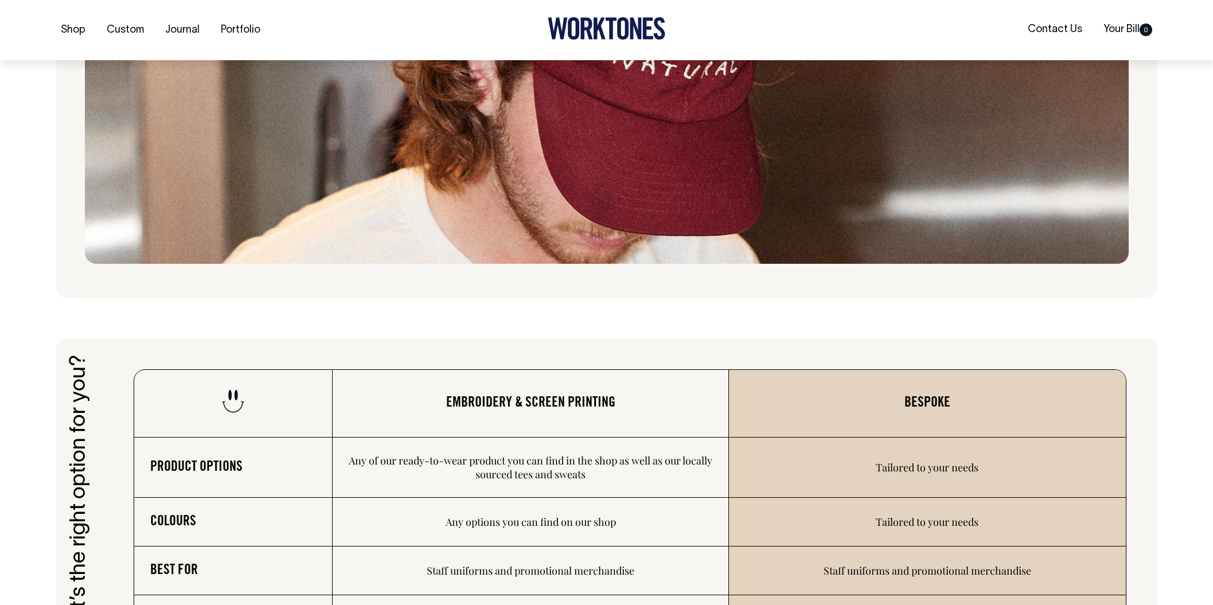
scroll to position [1550, 0]
click at [497, 188] on img at bounding box center [607, 68] width 1044 height 389
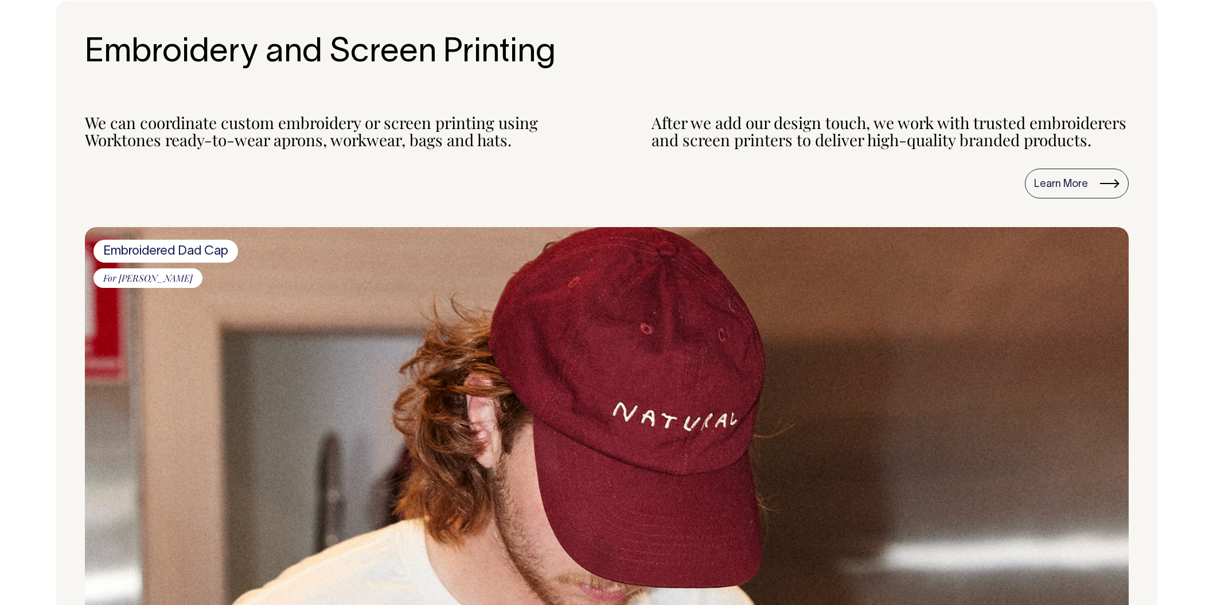
click at [162, 262] on span "Embroidered Dad Cap" at bounding box center [165, 251] width 145 height 23
click at [153, 263] on span "Embroidered Dad Cap" at bounding box center [165, 251] width 145 height 23
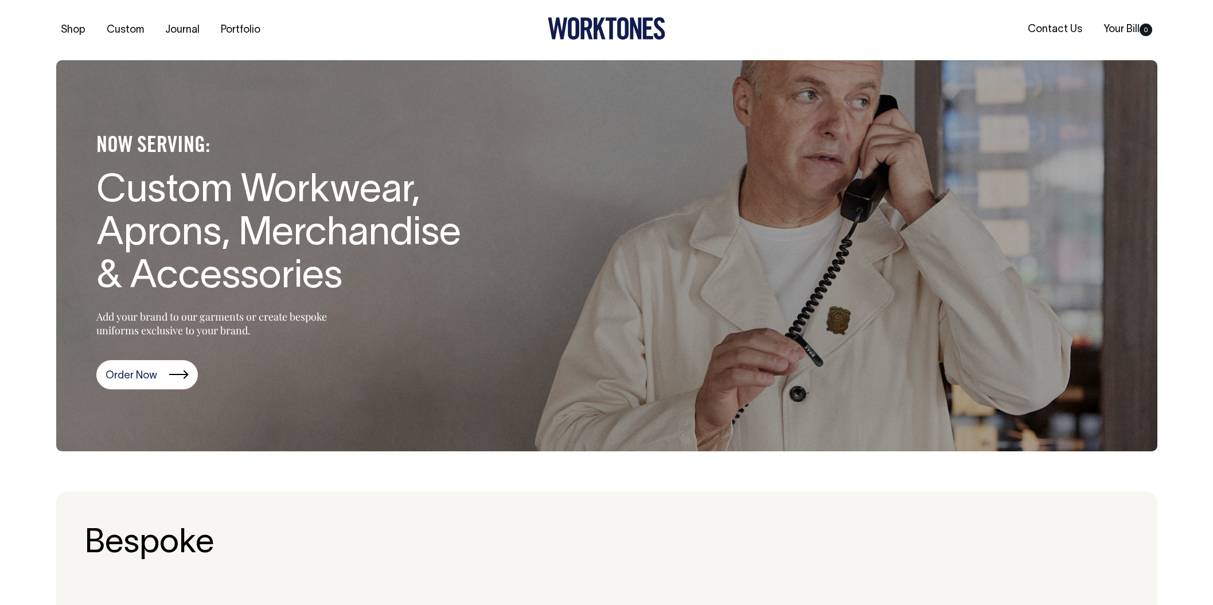
scroll to position [0, 0]
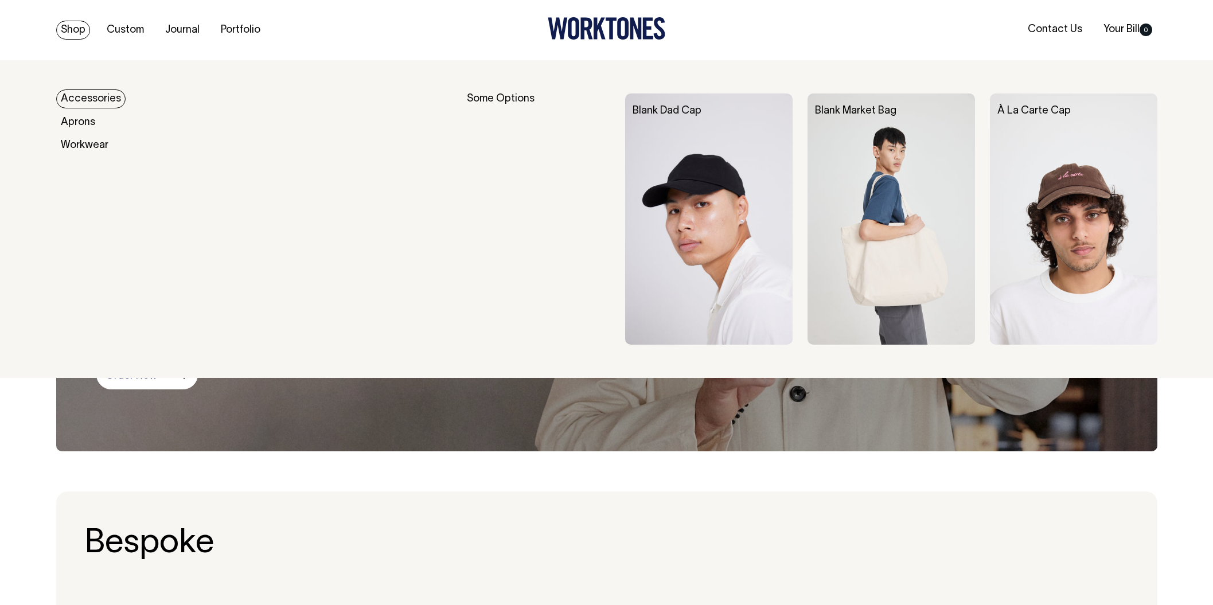
click at [70, 24] on link "Shop" at bounding box center [73, 30] width 34 height 19
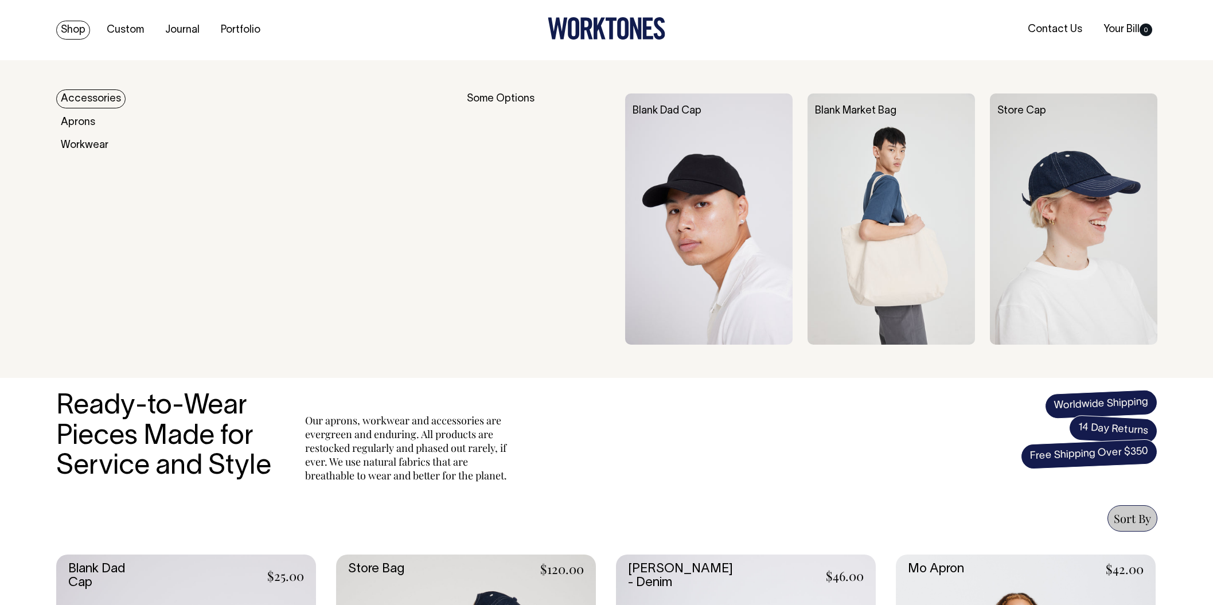
click at [71, 28] on link "Shop" at bounding box center [73, 30] width 34 height 19
click at [91, 101] on link "Accessories" at bounding box center [90, 98] width 69 height 19
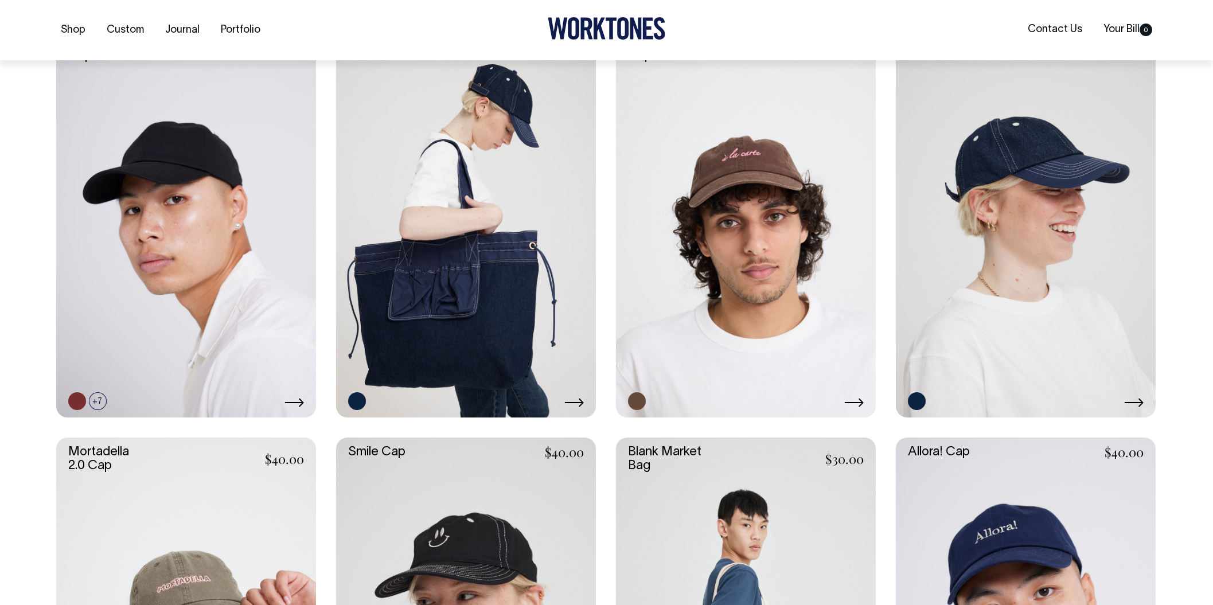
scroll to position [528, 0]
click at [730, 229] on link at bounding box center [746, 222] width 260 height 390
click at [177, 400] on link at bounding box center [181, 401] width 18 height 18
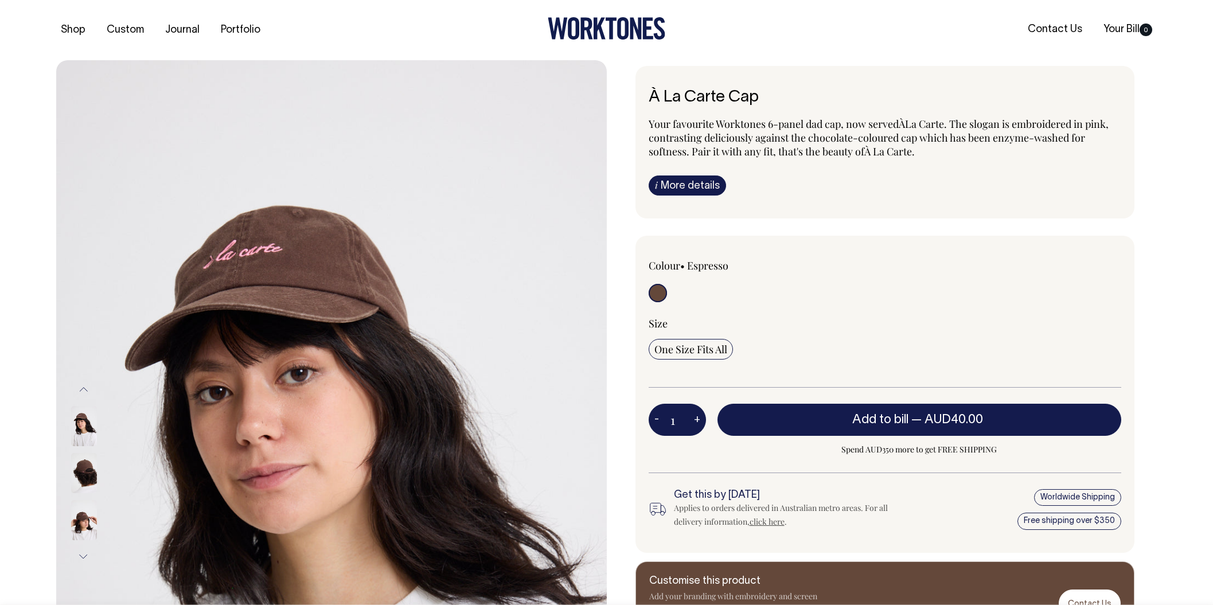
click at [88, 474] on img at bounding box center [84, 473] width 26 height 40
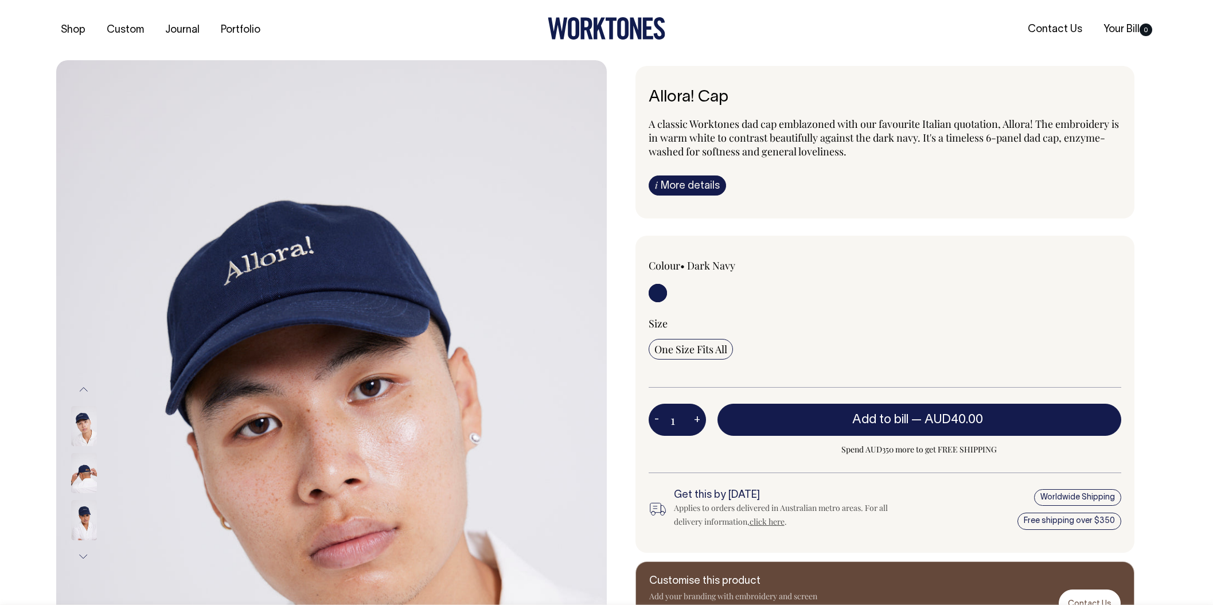
click at [80, 430] on img at bounding box center [84, 426] width 26 height 40
click at [81, 558] on button "Next" at bounding box center [83, 557] width 17 height 26
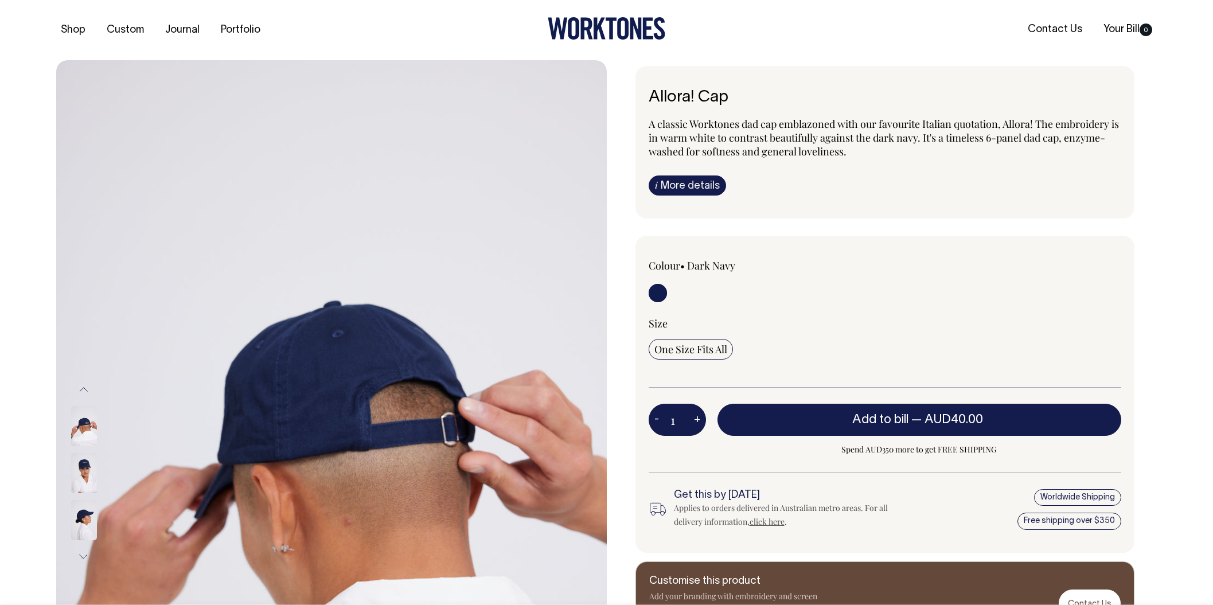
click at [83, 556] on button "Next" at bounding box center [83, 557] width 17 height 26
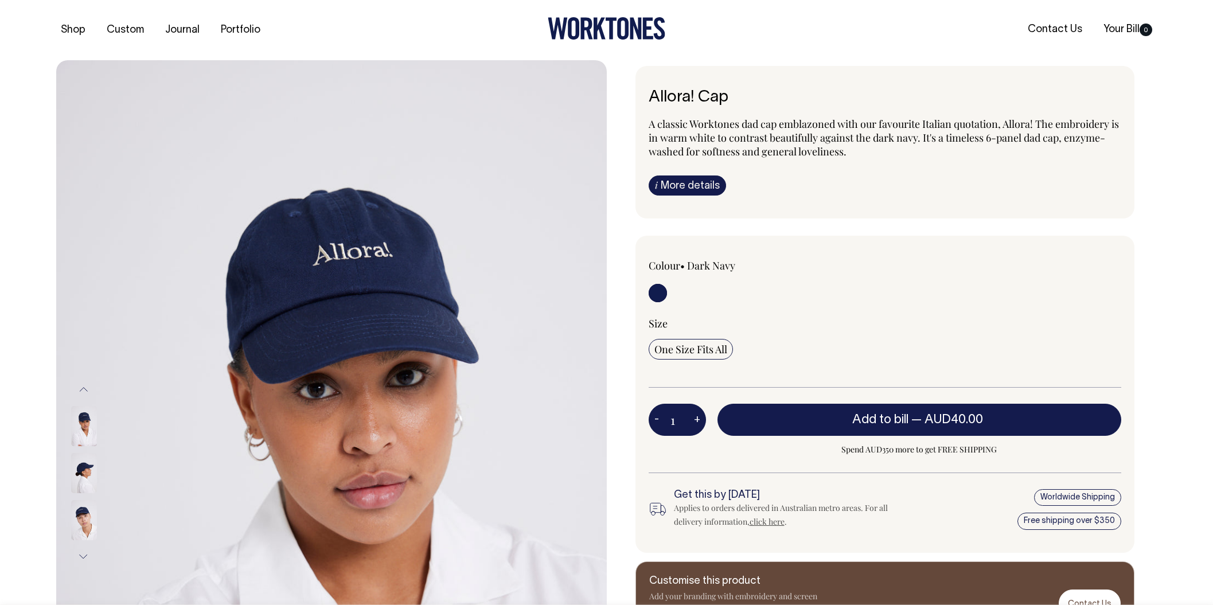
click at [84, 468] on img at bounding box center [84, 473] width 26 height 40
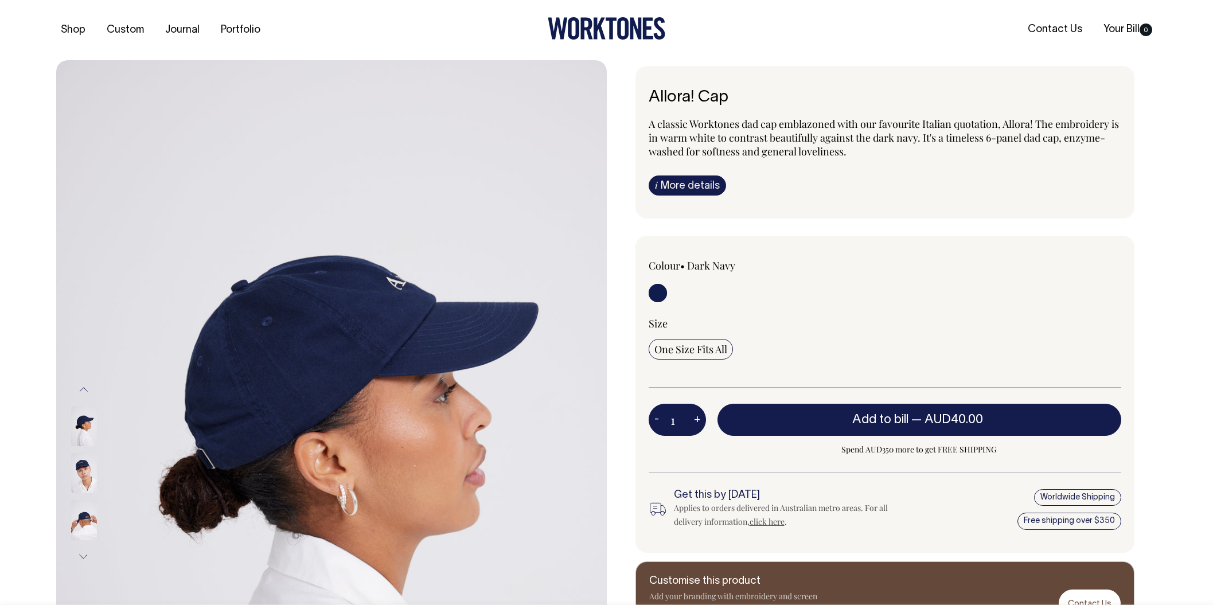
click at [81, 422] on img at bounding box center [84, 426] width 26 height 40
click at [88, 476] on img at bounding box center [84, 473] width 26 height 40
click at [83, 425] on div at bounding box center [99, 378] width 57 height 517
click at [83, 387] on button "Previous" at bounding box center [83, 390] width 17 height 26
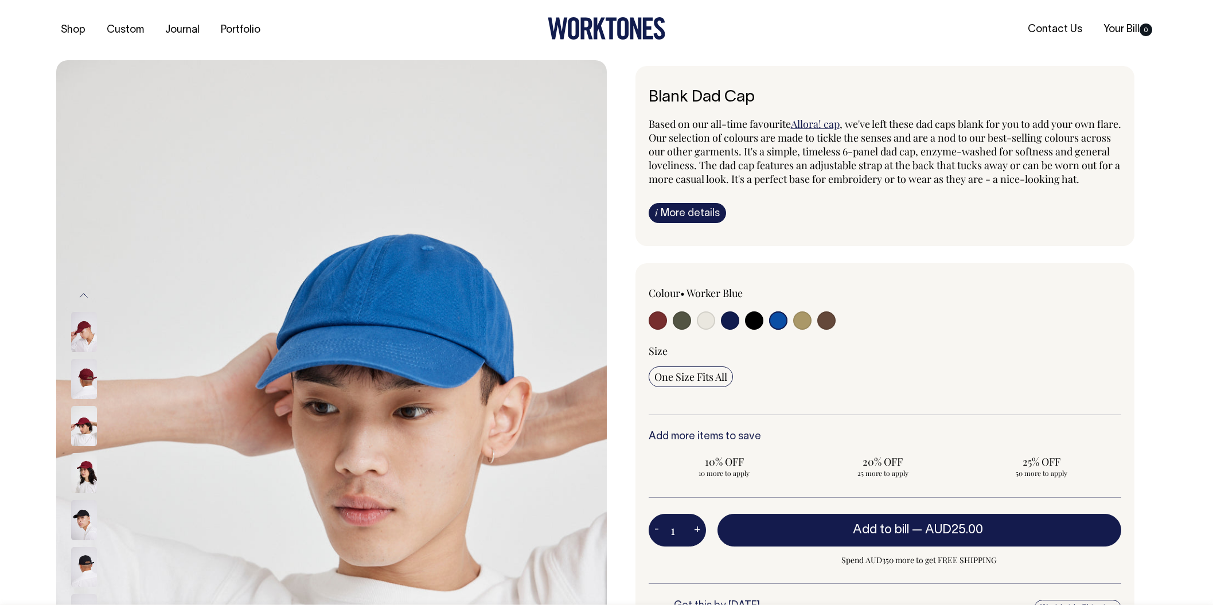
select select "Worker Blue"
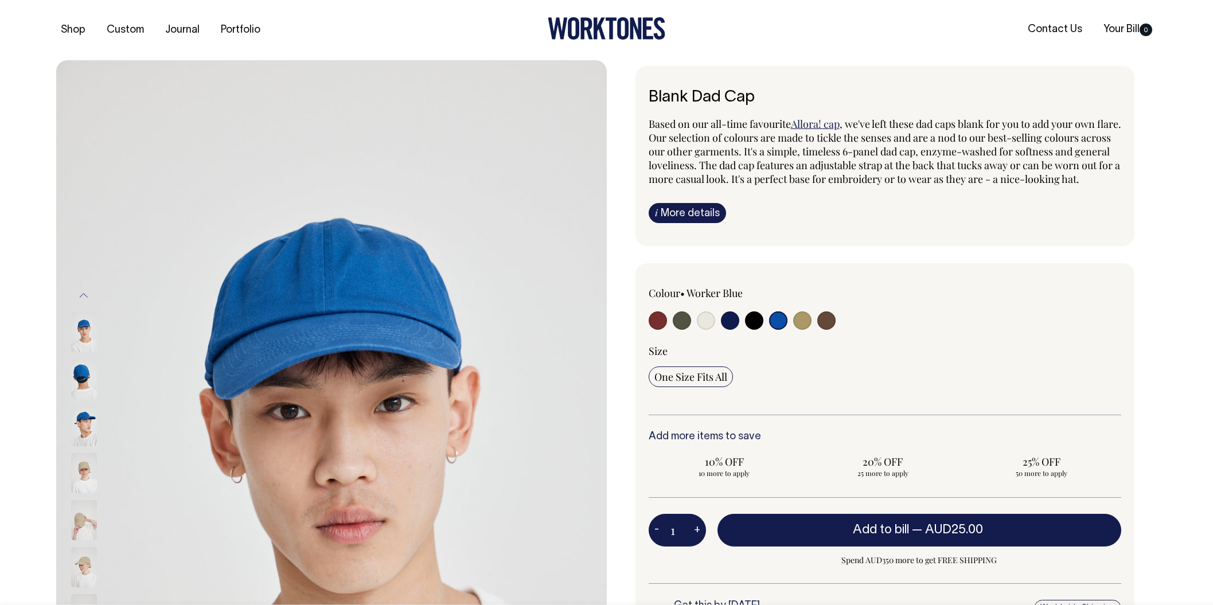
click at [83, 572] on img at bounding box center [84, 567] width 26 height 40
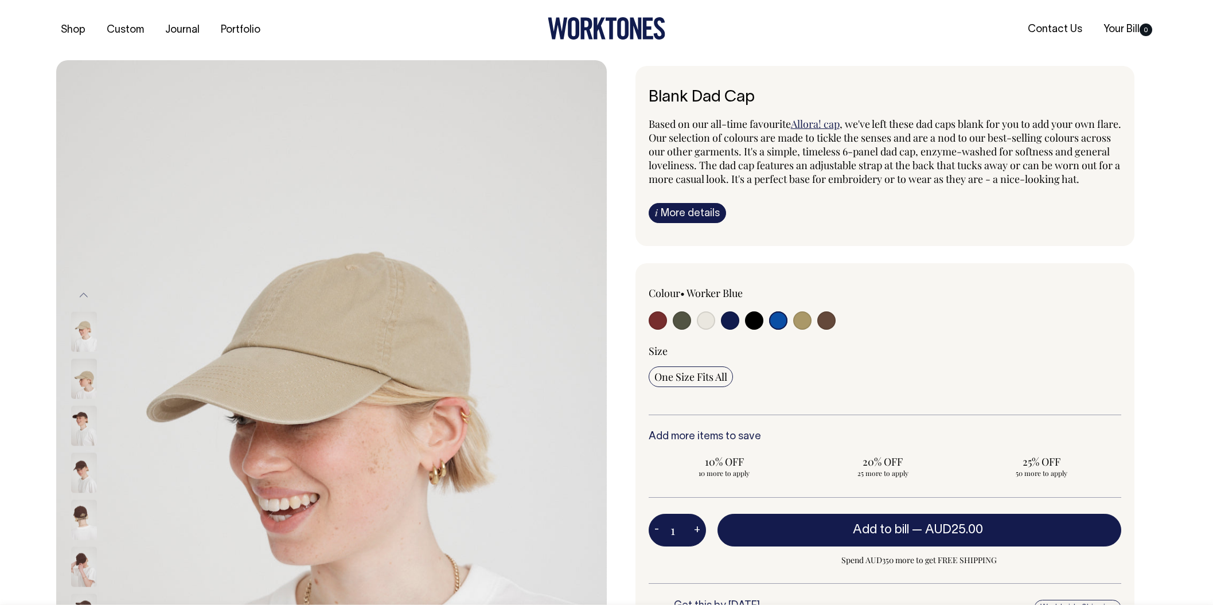
click at [84, 436] on img at bounding box center [84, 426] width 26 height 40
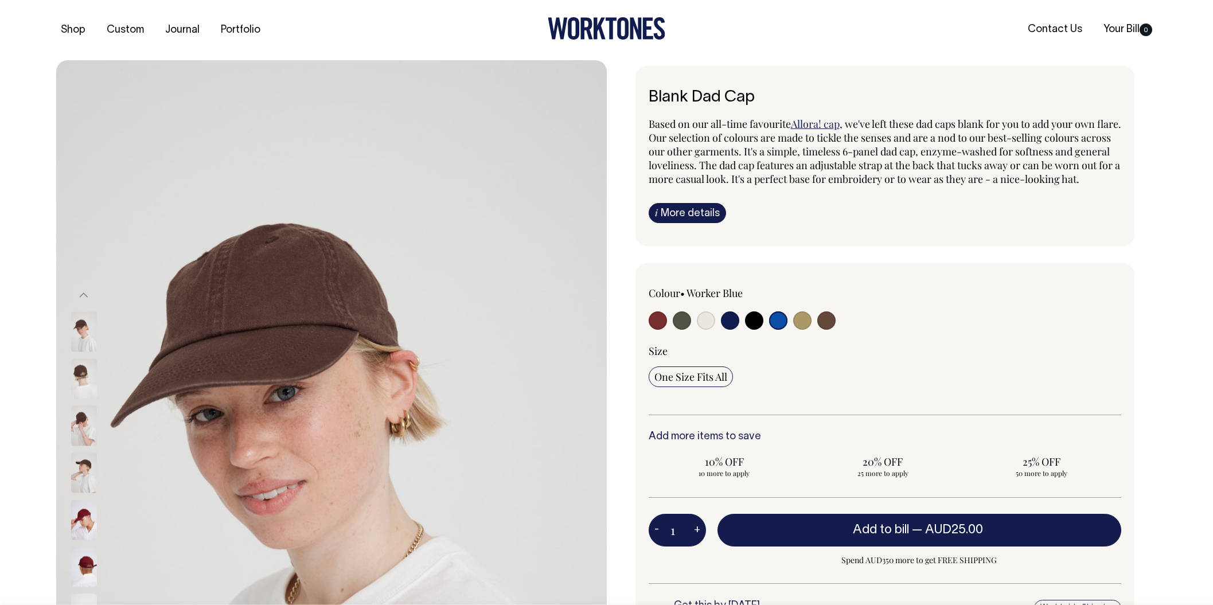
click at [73, 423] on img at bounding box center [84, 426] width 26 height 40
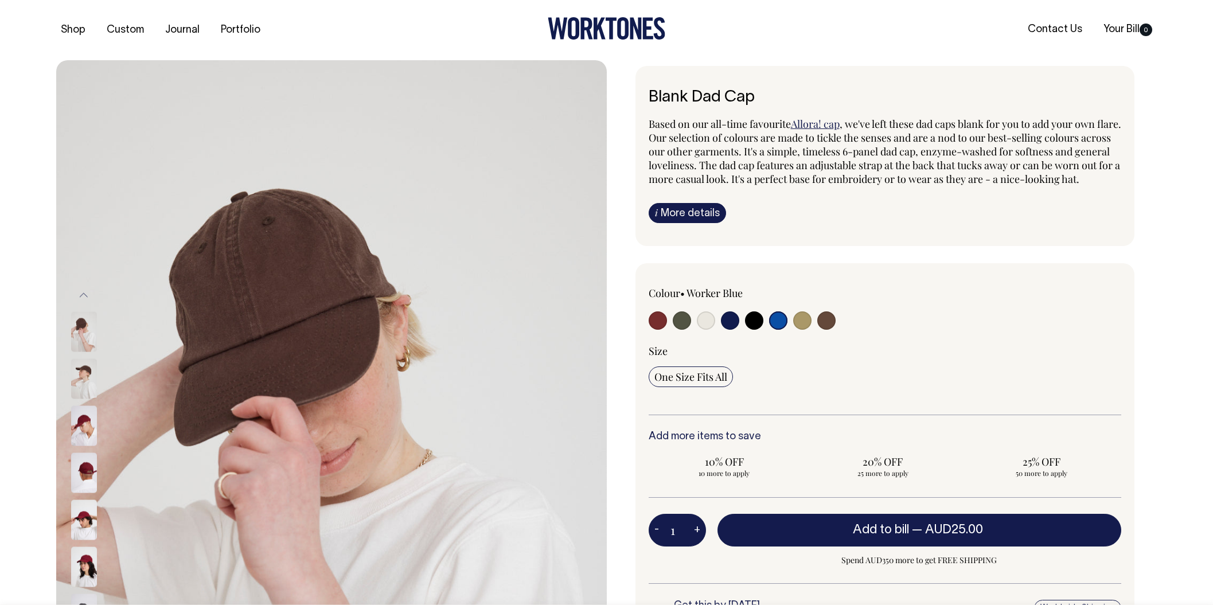
click at [83, 423] on img at bounding box center [84, 426] width 26 height 40
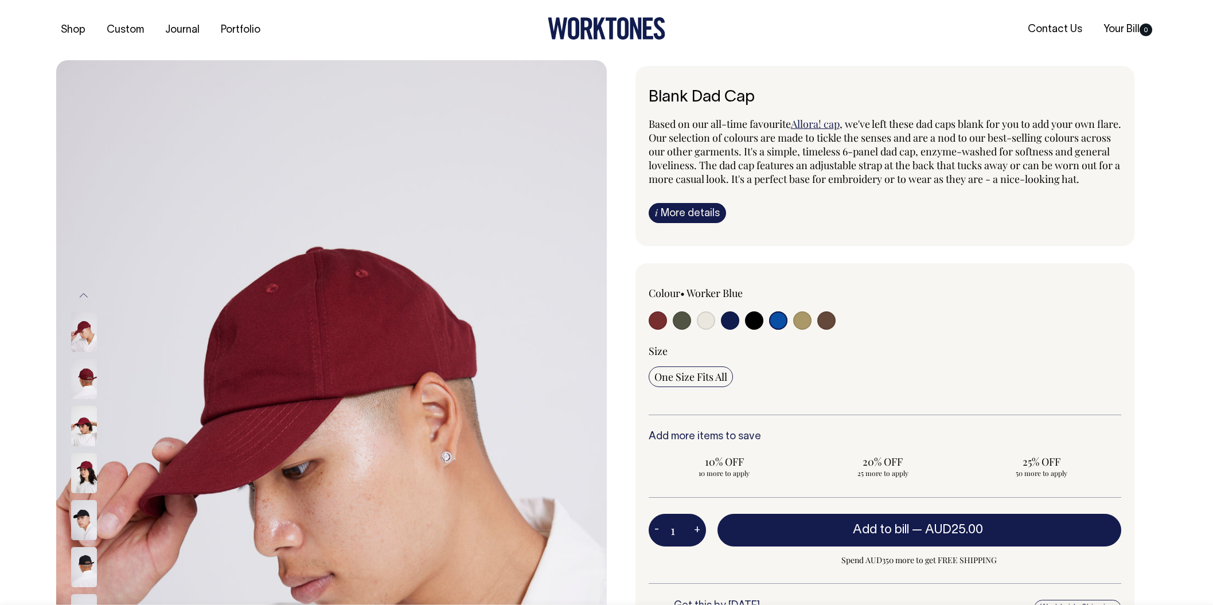
click at [87, 431] on img at bounding box center [84, 426] width 26 height 40
click at [84, 476] on img at bounding box center [84, 473] width 26 height 40
click at [82, 476] on img at bounding box center [84, 473] width 26 height 40
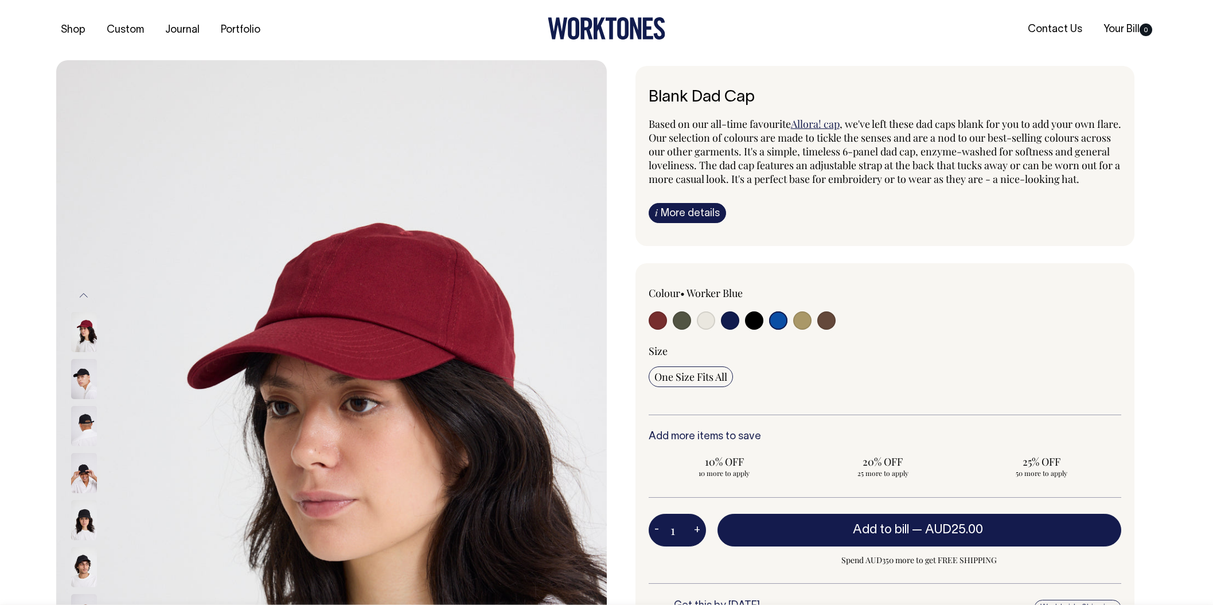
click at [85, 520] on img at bounding box center [84, 520] width 26 height 40
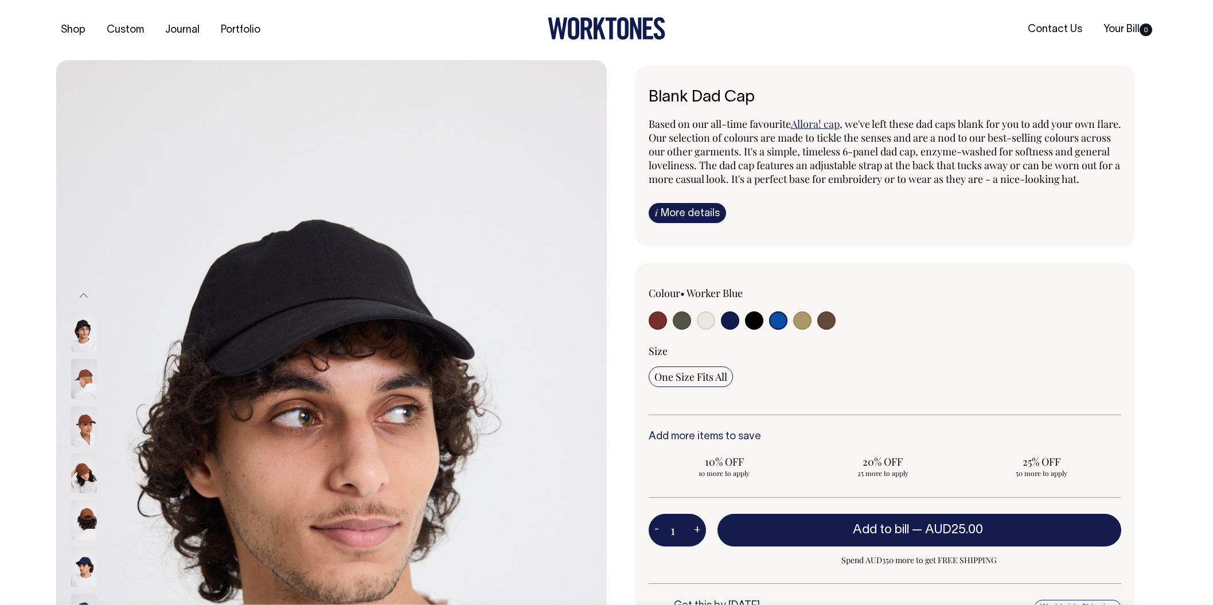
click at [652, 330] on input "radio" at bounding box center [658, 320] width 18 height 18
radio input "true"
select select "Burgundy"
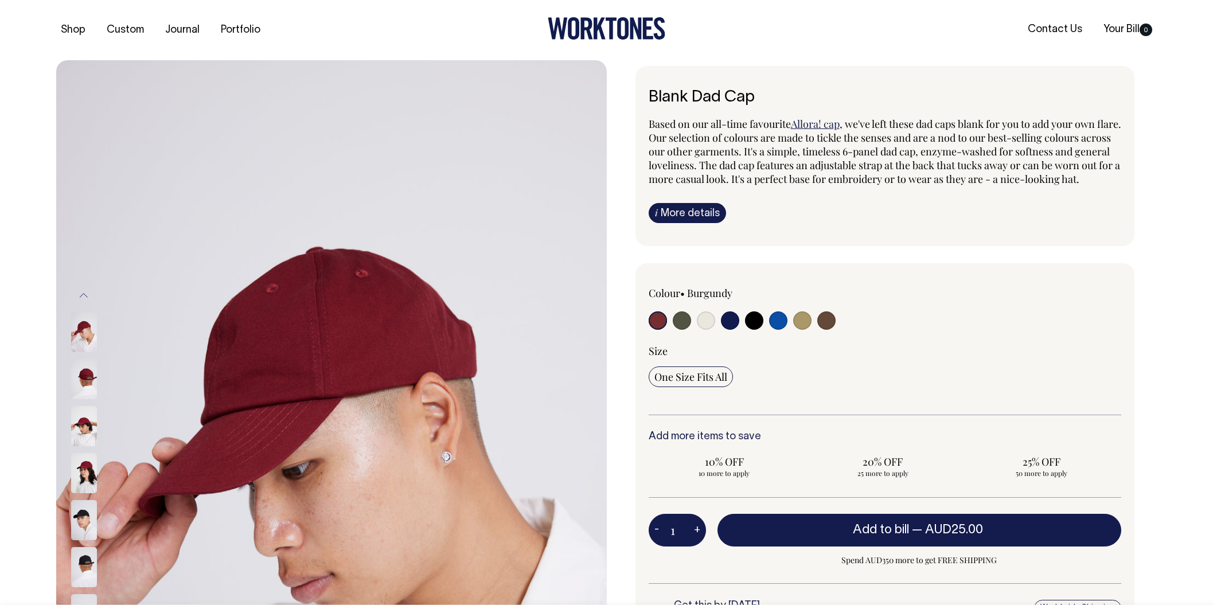
click at [682, 330] on input "radio" at bounding box center [682, 320] width 18 height 18
radio input "true"
select select "Olive"
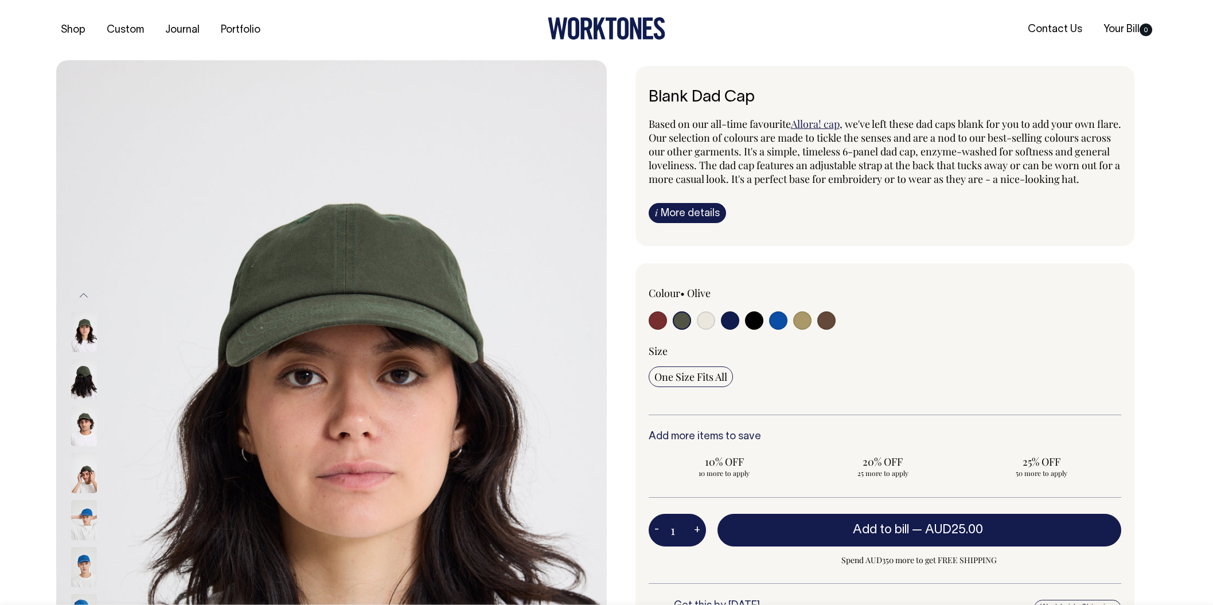
drag, startPoint x: 392, startPoint y: 439, endPoint x: 1188, endPoint y: 35, distance: 893.0
